Goal: Check status

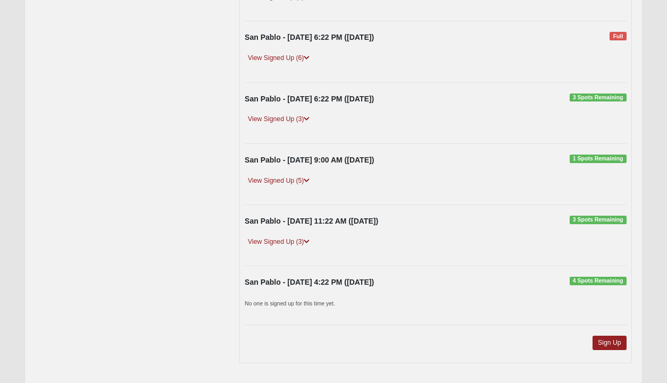
scroll to position [267, 0]
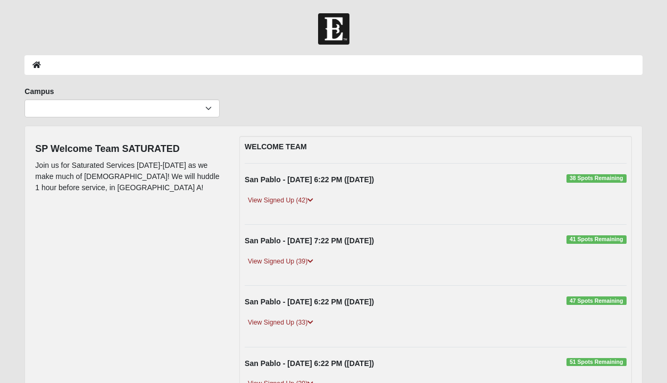
scroll to position [106, 0]
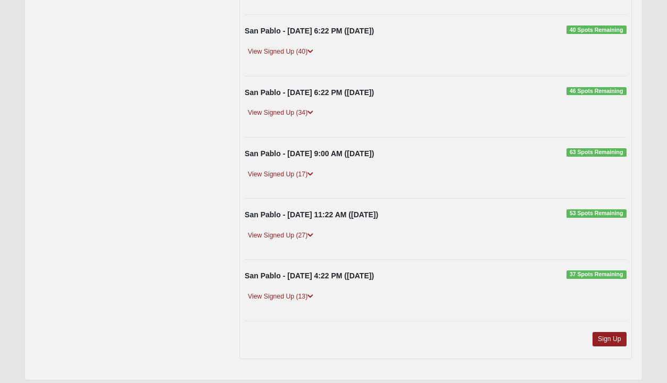
scroll to position [274, 0]
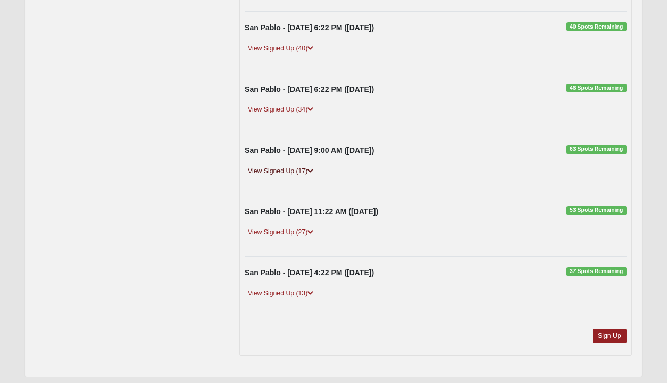
click at [291, 166] on link "View Signed Up (17)" at bounding box center [281, 171] width 72 height 11
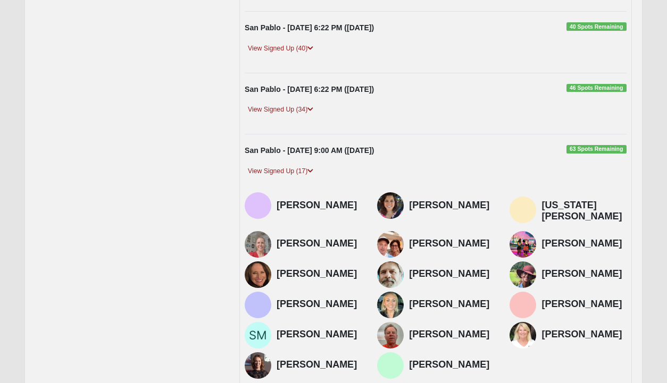
scroll to position [0, 0]
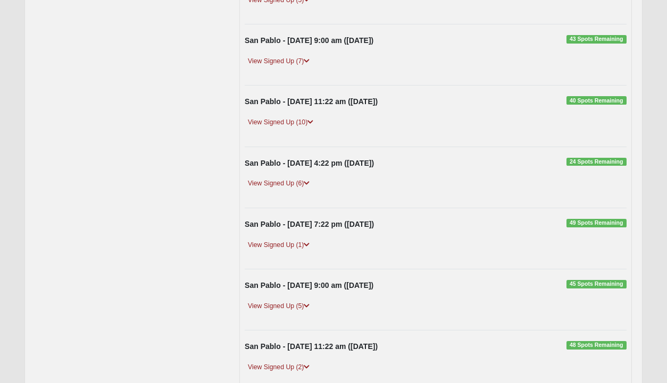
scroll to position [201, 0]
click at [296, 306] on link "View Signed Up (5)" at bounding box center [279, 305] width 68 height 11
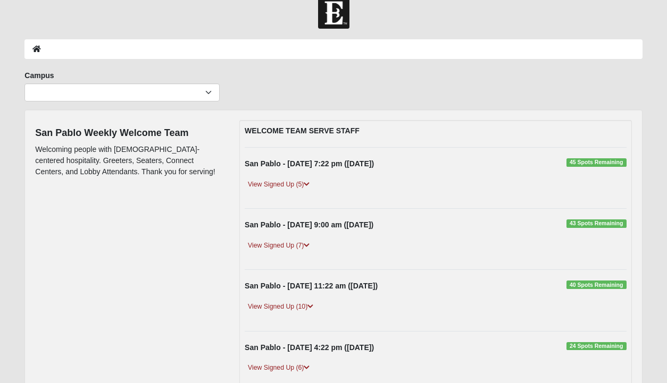
scroll to position [0, 0]
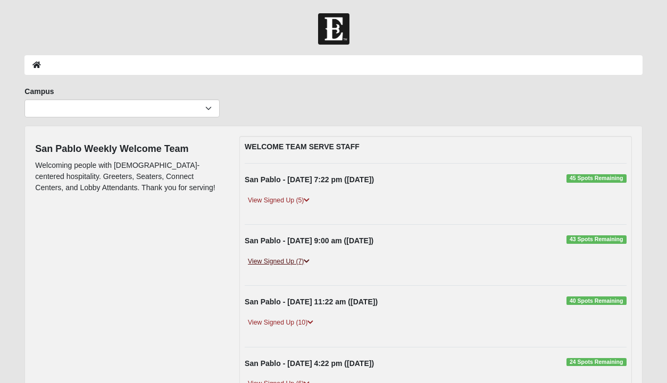
click at [296, 261] on link "View Signed Up (7)" at bounding box center [279, 261] width 68 height 11
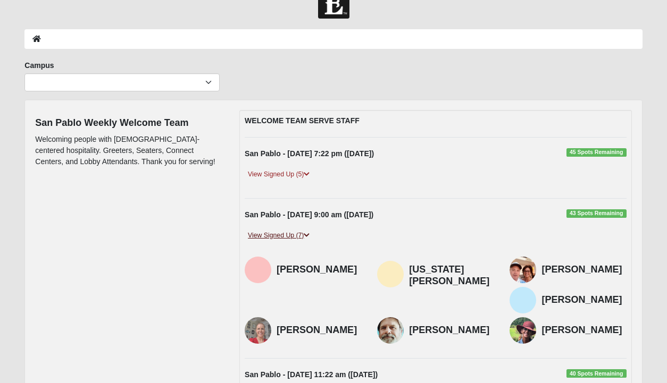
scroll to position [27, 0]
